Goal: Check status

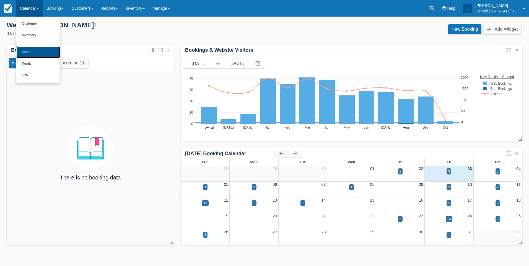
click at [36, 49] on link "Month" at bounding box center [38, 53] width 44 height 12
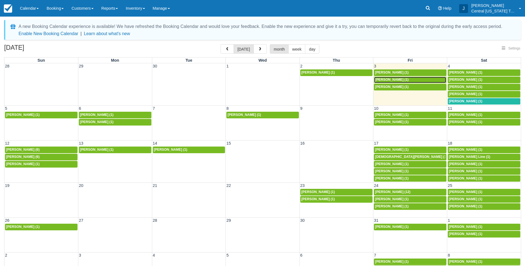
click at [393, 81] on span "[PERSON_NAME] (1)" at bounding box center [392, 80] width 34 height 4
